Goal: Check status

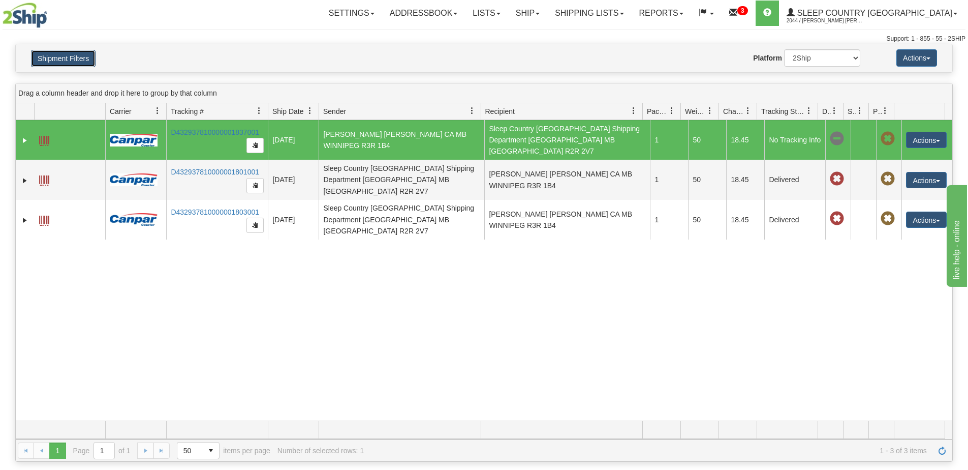
click at [47, 57] on button "Shipment Filters" at bounding box center [63, 58] width 65 height 17
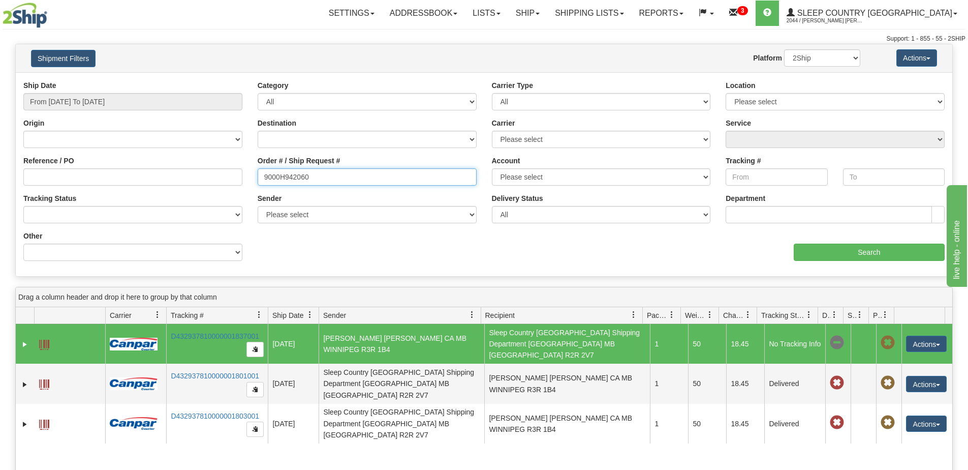
drag, startPoint x: 328, startPoint y: 171, endPoint x: 243, endPoint y: 187, distance: 86.3
click at [243, 80] on div "Reference / PO Order # / Ship Request # 9000H942060 Account Please select [GEOG…" at bounding box center [484, 80] width 937 height 0
paste input "91697"
type input "9000H991697"
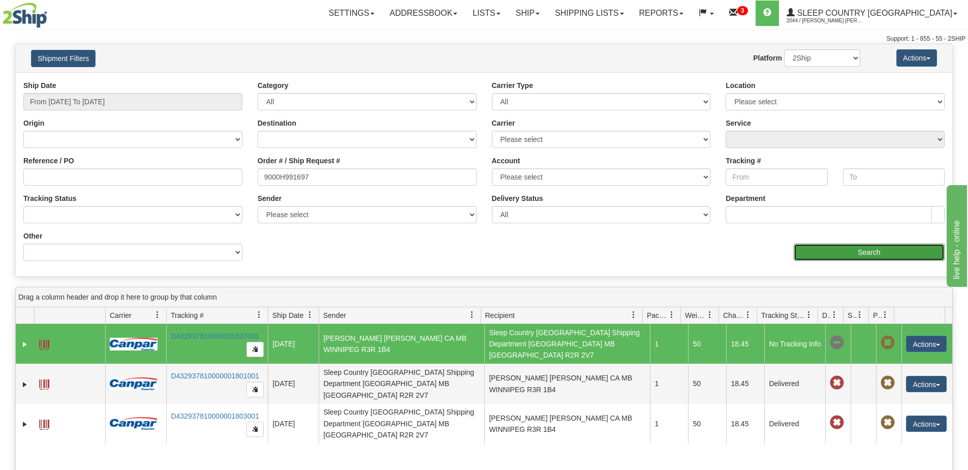
click at [865, 244] on input "Search" at bounding box center [869, 251] width 151 height 17
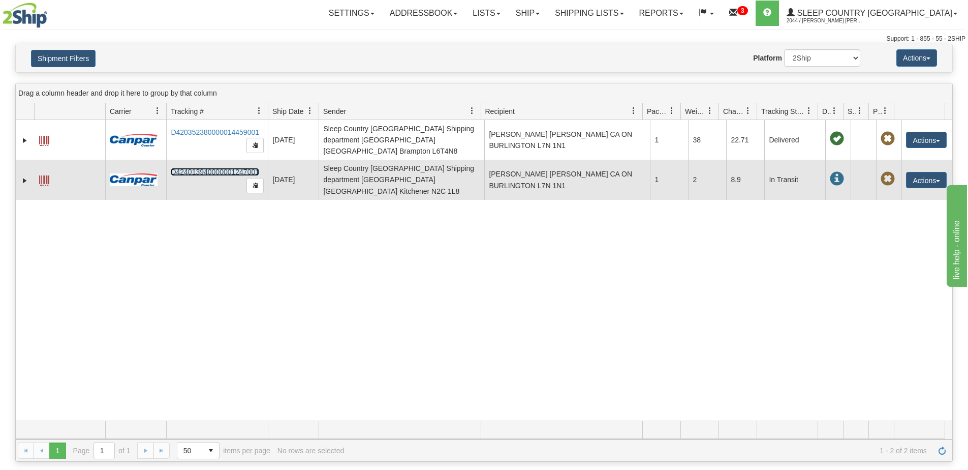
click at [200, 168] on link "D424013940000001247001" at bounding box center [215, 172] width 88 height 8
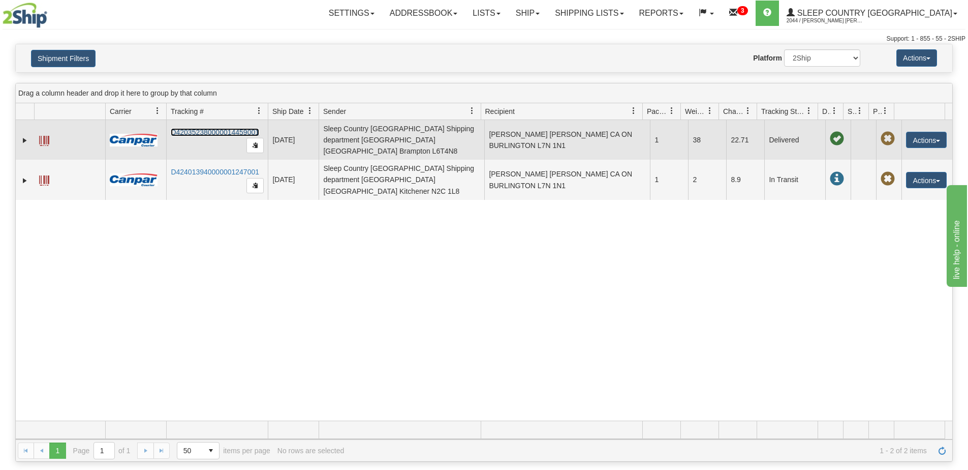
click at [174, 128] on link "D420352380000014459001" at bounding box center [215, 132] width 88 height 8
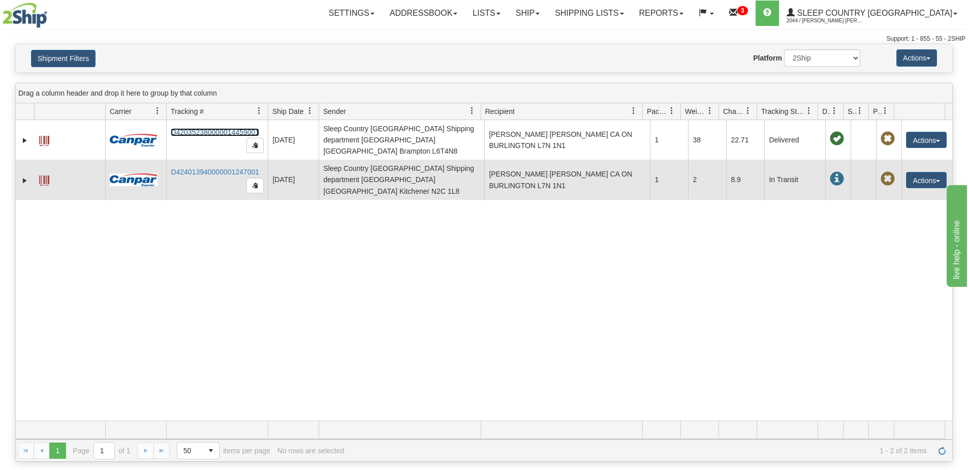
click at [47, 175] on span at bounding box center [44, 180] width 10 height 10
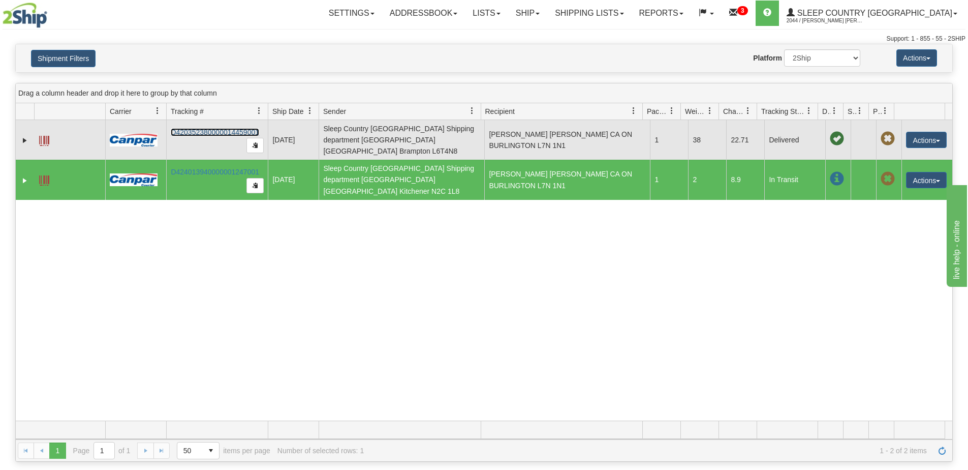
click at [44, 139] on span at bounding box center [44, 141] width 10 height 10
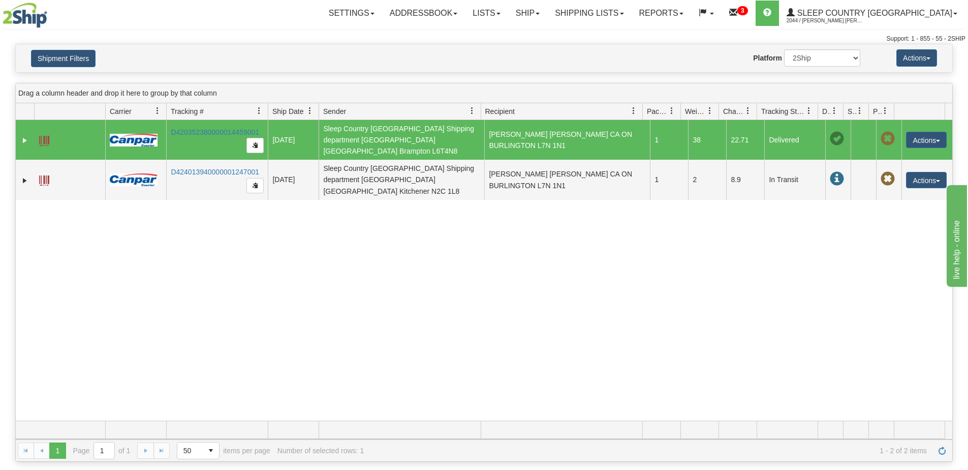
click at [426, 239] on div "31452395 2044 D420352380000014459001 [DATE] [DATE] 09:28:48 AM Sleep Country [G…" at bounding box center [484, 270] width 937 height 300
